Goal: Check status

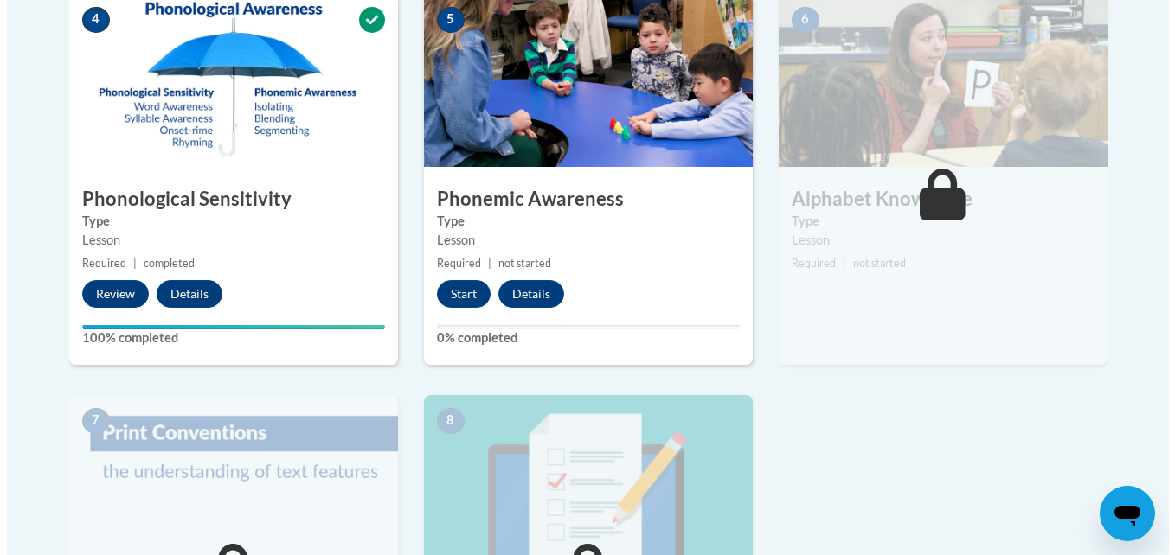
scroll to position [1035, 0]
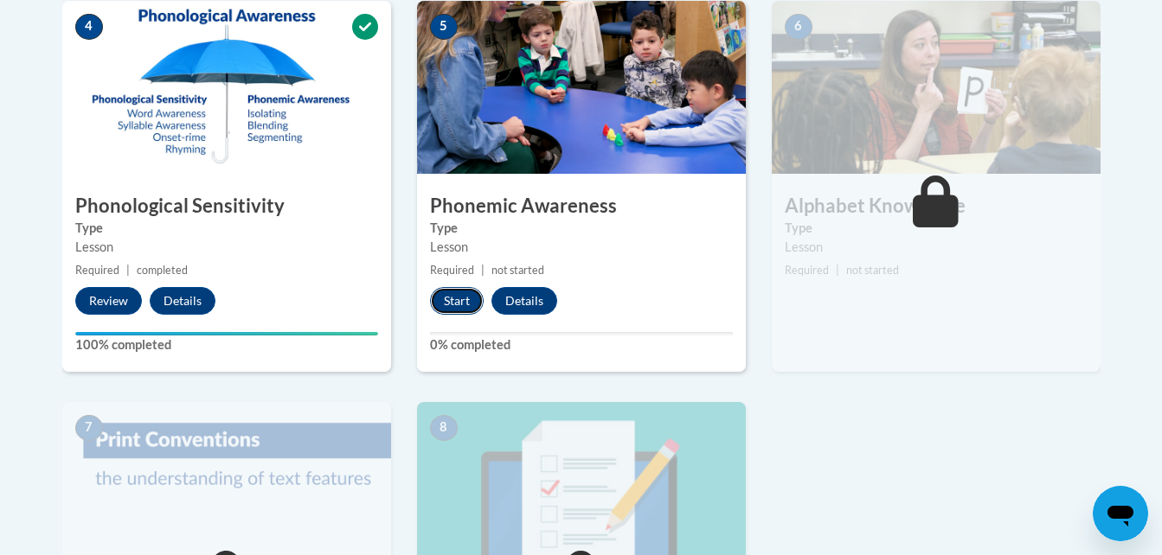
click at [440, 300] on button "Start" at bounding box center [457, 301] width 54 height 28
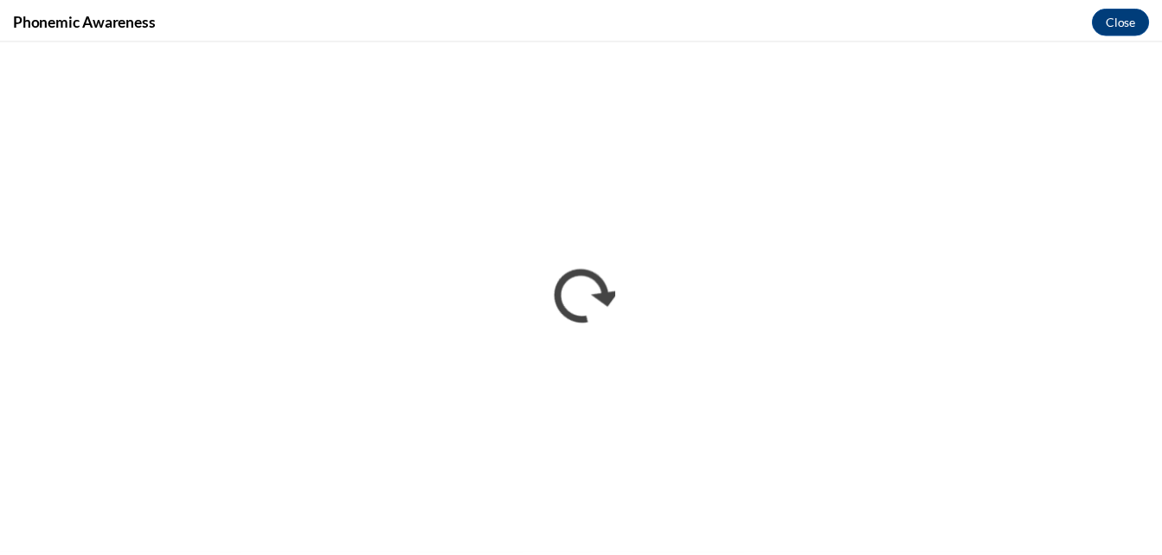
scroll to position [0, 0]
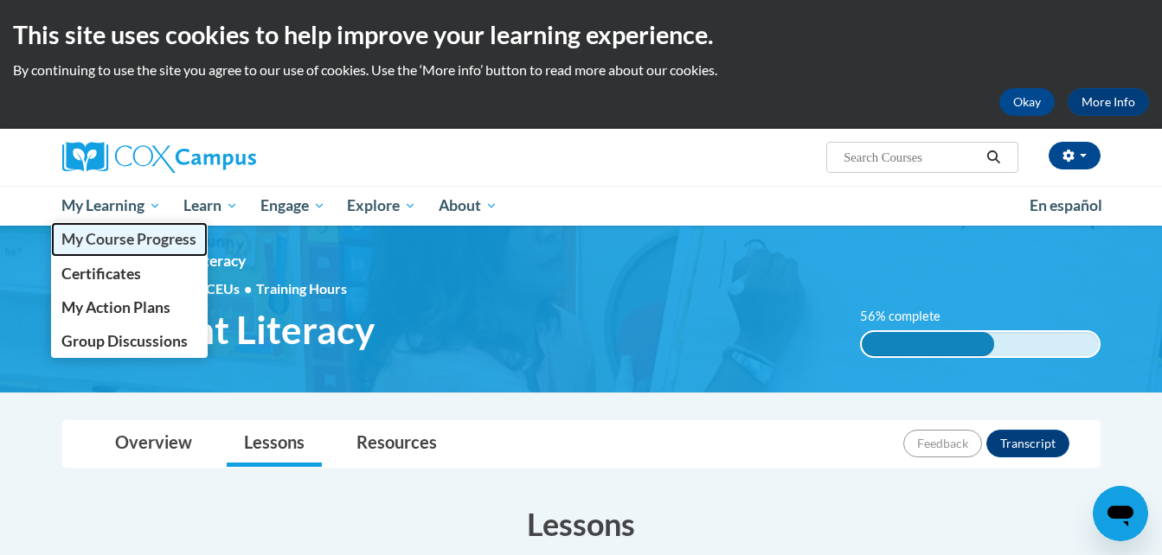
click at [122, 239] on span "My Course Progress" at bounding box center [128, 239] width 135 height 18
